Goal: Task Accomplishment & Management: Manage account settings

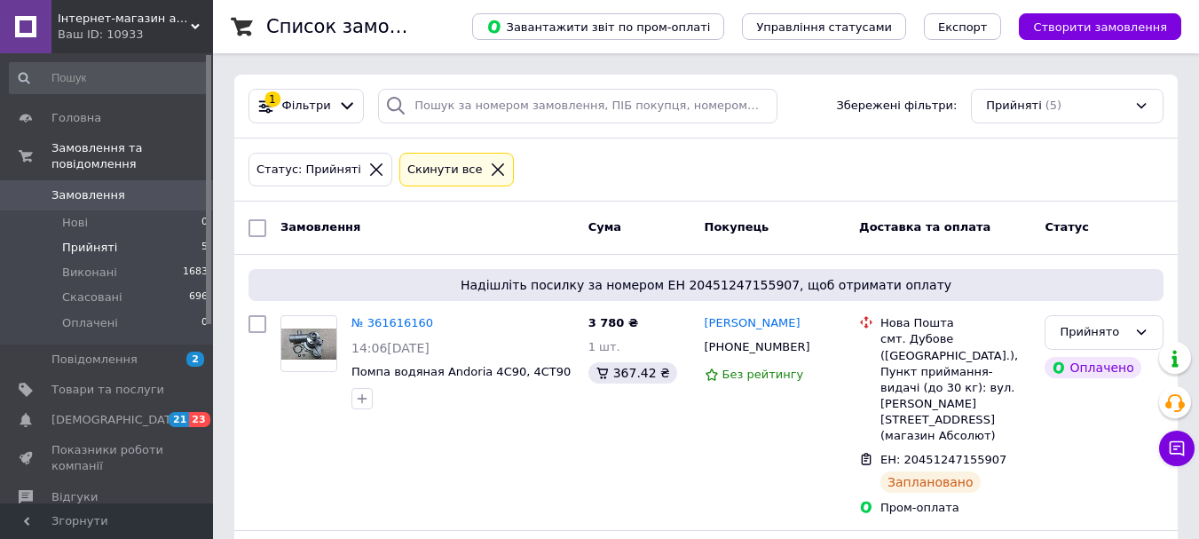
click at [78, 215] on span "Нові" at bounding box center [75, 223] width 26 height 16
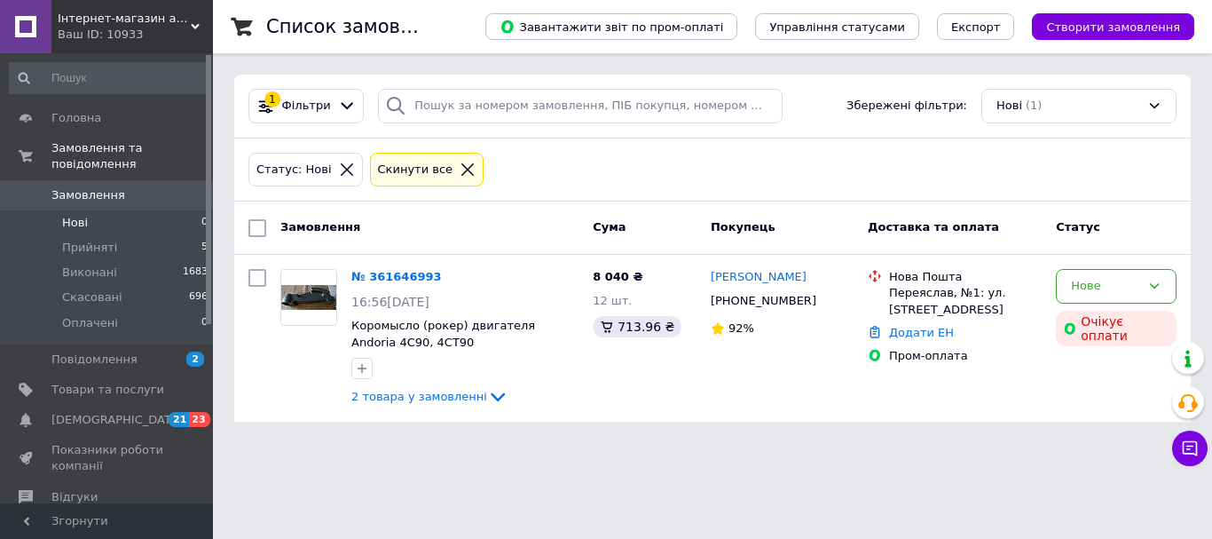
click at [389, 277] on link "№ 361646993" at bounding box center [396, 276] width 90 height 13
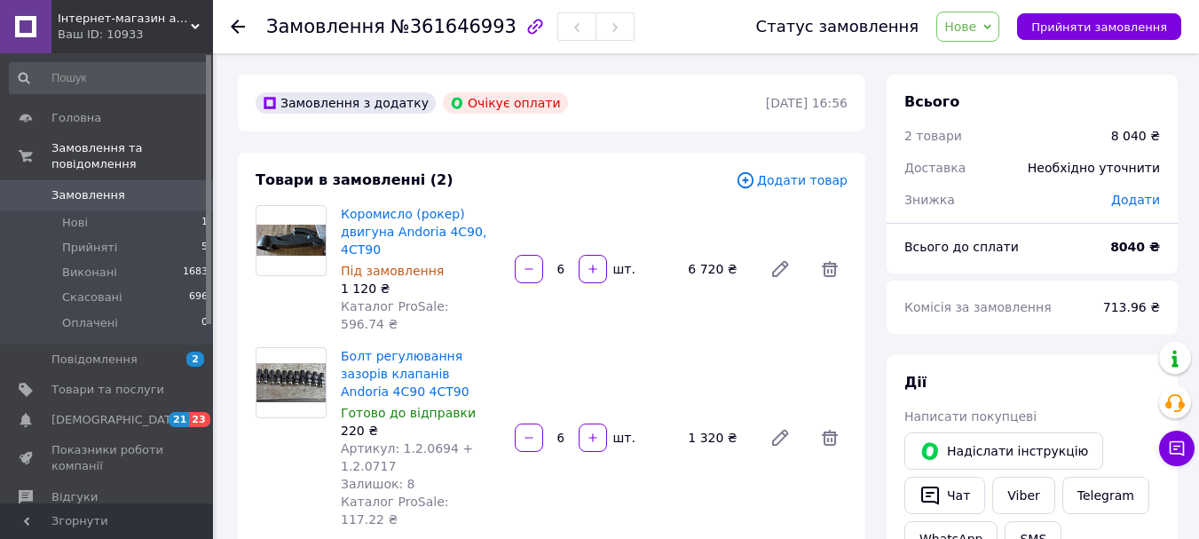
click at [462, 216] on link "Коромисло (рокер) двигуна Andoria 4C90, 4CT90" at bounding box center [414, 232] width 146 height 50
click at [72, 215] on span "Нові" at bounding box center [75, 223] width 26 height 16
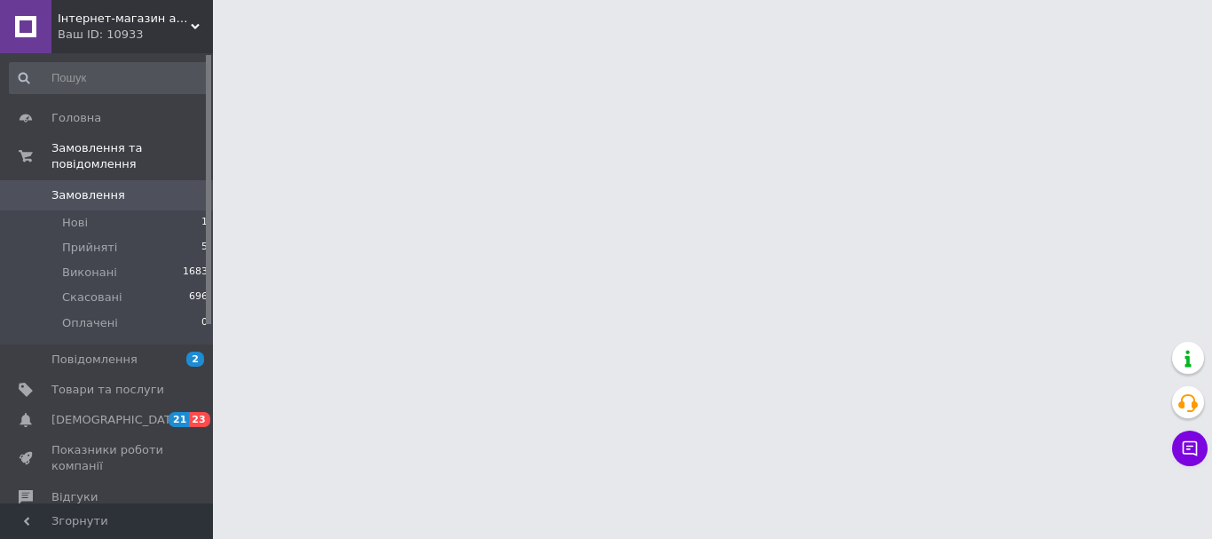
click at [74, 240] on span "Прийняті" at bounding box center [89, 248] width 55 height 16
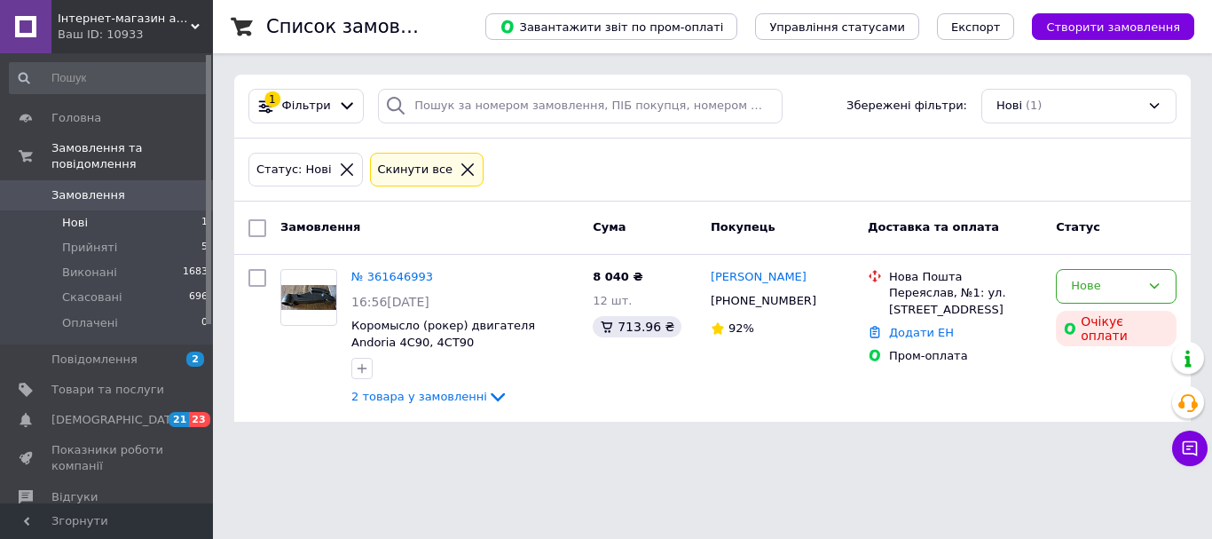
click at [374, 273] on link "№ 361646993" at bounding box center [392, 276] width 82 height 13
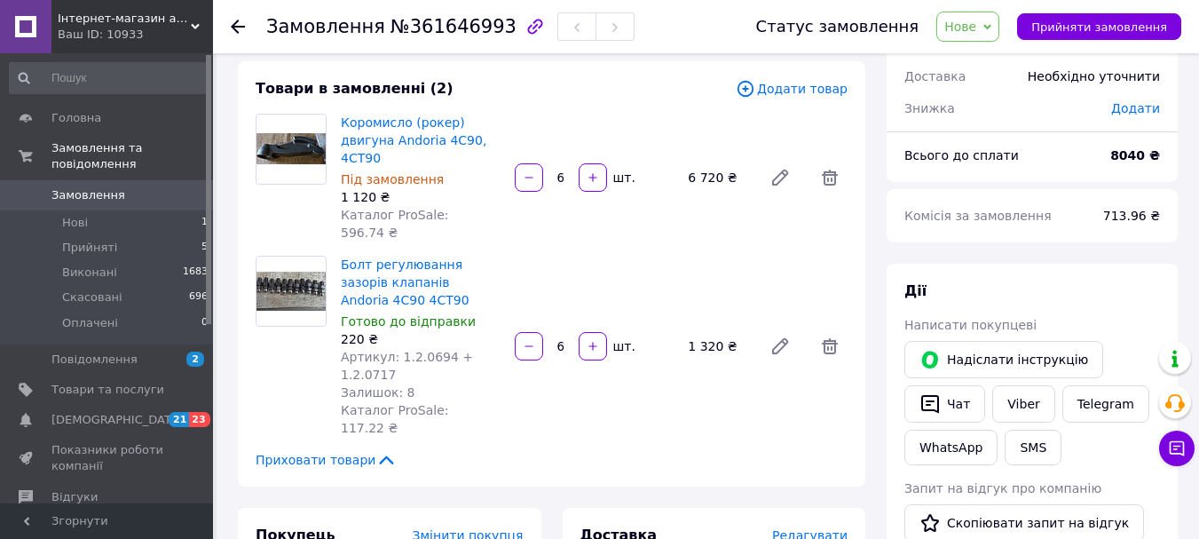
scroll to position [89, 0]
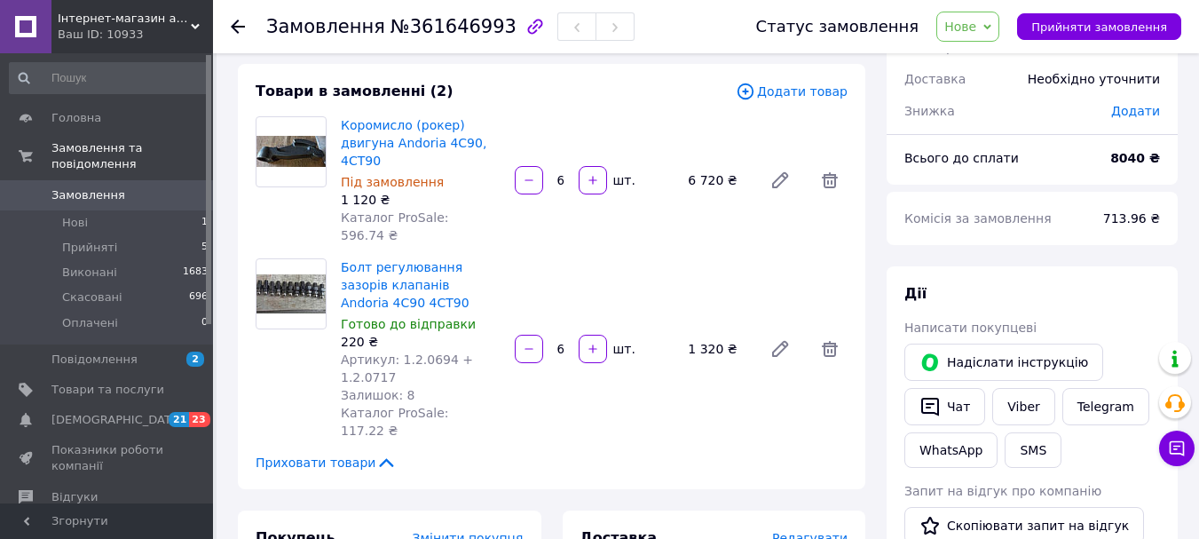
click at [422, 260] on link "Болт регулювання зазорів клапанів Andoria 4C90 4CT90" at bounding box center [405, 285] width 129 height 50
click at [74, 215] on span "Нові" at bounding box center [75, 223] width 26 height 16
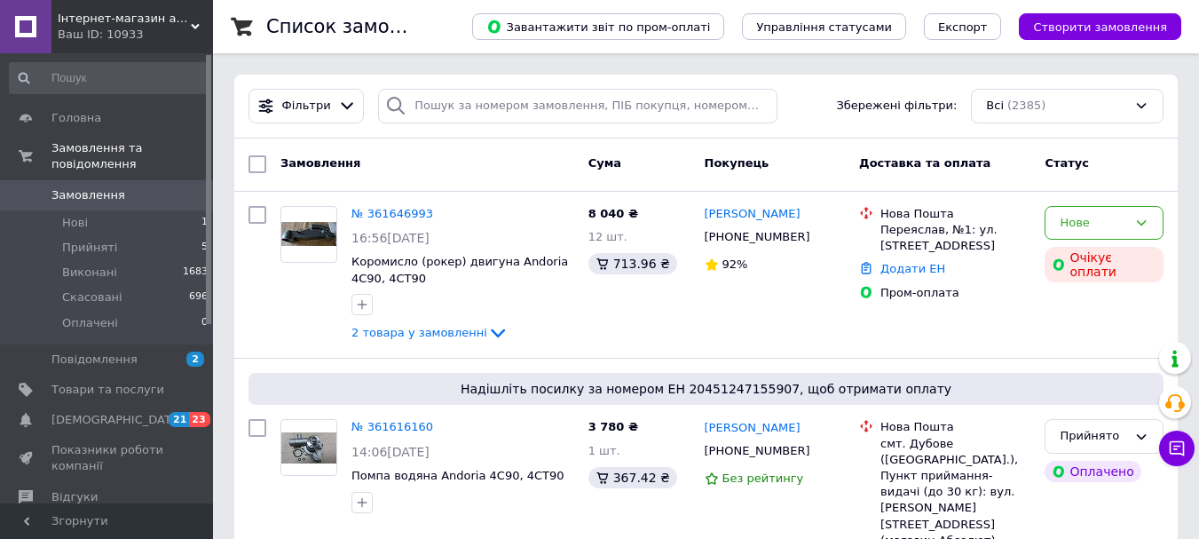
click at [1141, 216] on icon at bounding box center [1141, 223] width 14 height 14
click at [1090, 319] on li "Скасовано" at bounding box center [1103, 324] width 117 height 33
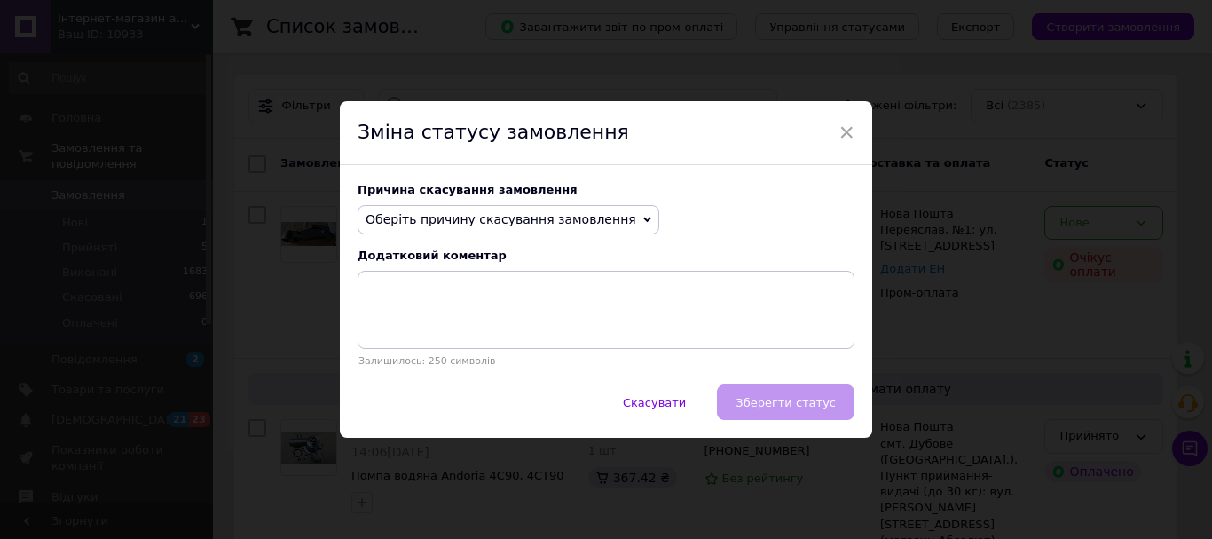
click at [523, 221] on span "Оберіть причину скасування замовлення" at bounding box center [501, 219] width 271 height 14
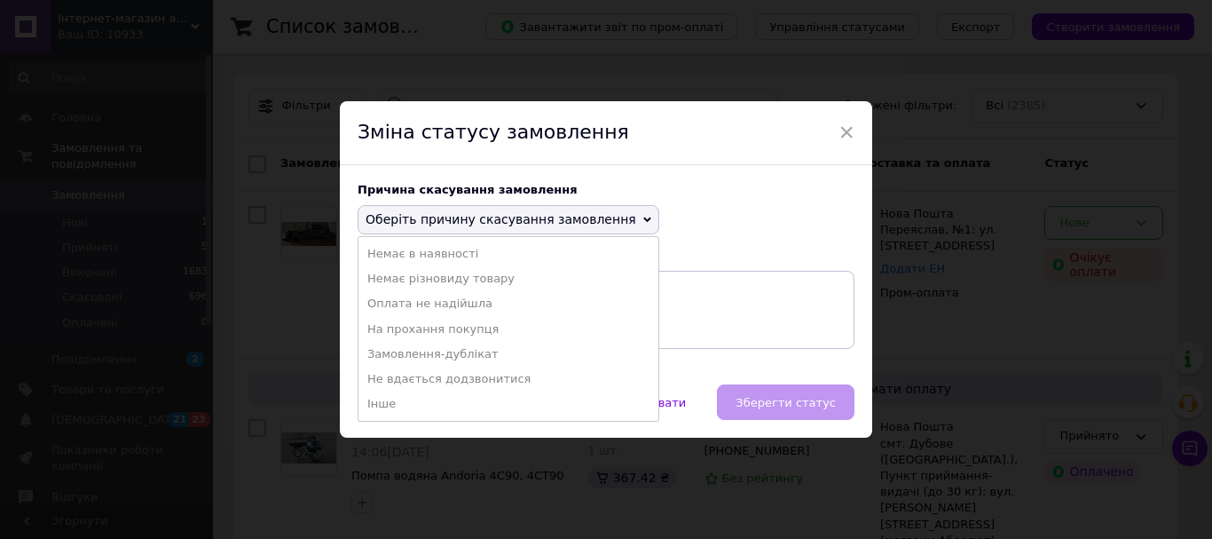
click at [430, 279] on li "Немає різновиду товару" at bounding box center [508, 278] width 300 height 25
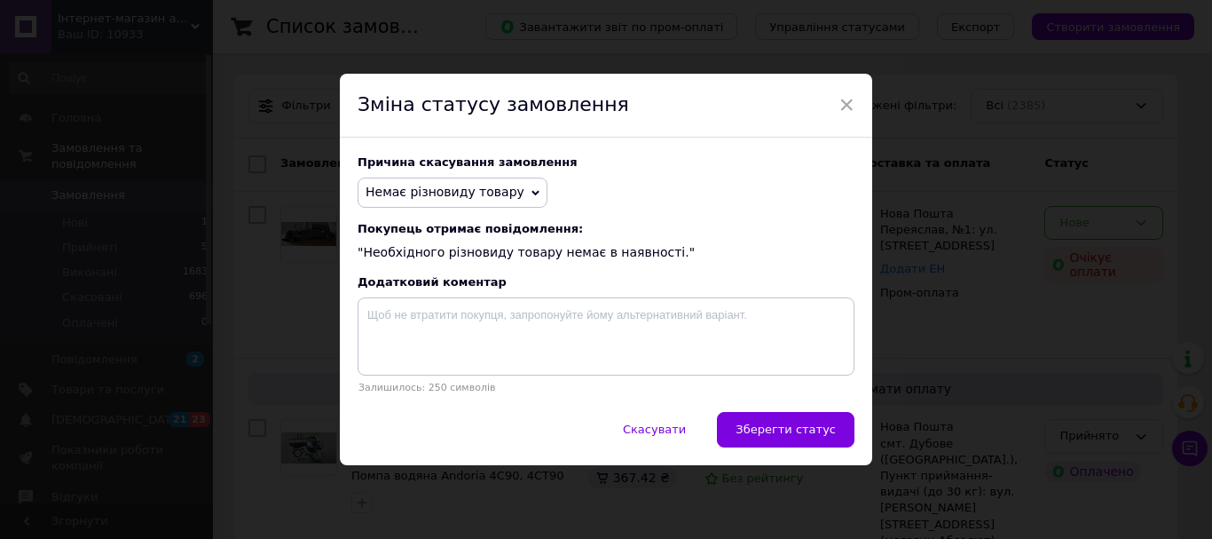
click at [798, 434] on span "Зберегти статус" at bounding box center [785, 428] width 100 height 13
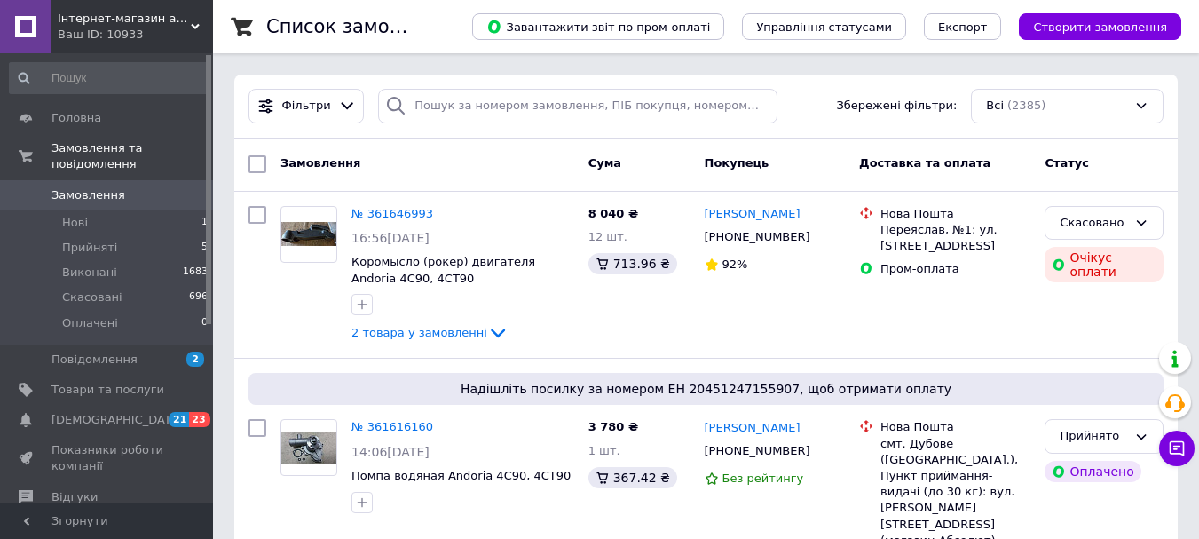
click at [372, 214] on link "№ 361646993" at bounding box center [392, 213] width 82 height 13
